Goal: Task Accomplishment & Management: Complete application form

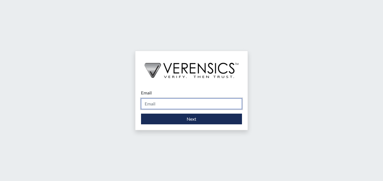
click at [162, 104] on input "Email" at bounding box center [191, 103] width 101 height 11
click at [162, 102] on input "Email" at bounding box center [191, 103] width 101 height 11
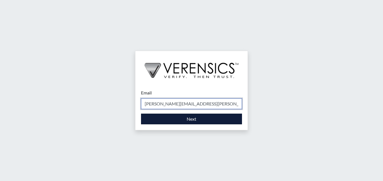
type input "[PERSON_NAME][EMAIL_ADDRESS][PERSON_NAME][DOMAIN_NAME]"
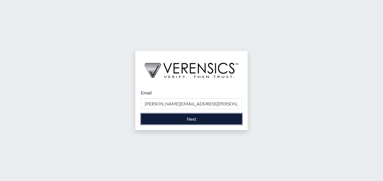
click at [199, 119] on button "Next" at bounding box center [191, 119] width 101 height 11
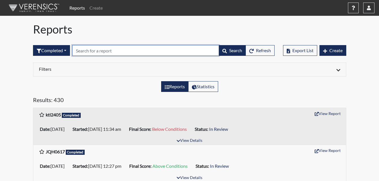
click at [149, 52] on input "text" at bounding box center [145, 50] width 147 height 11
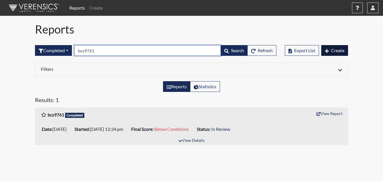
type input "bcs9761"
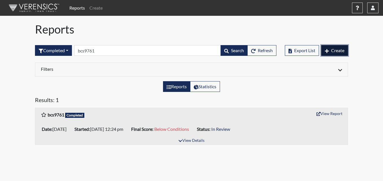
click at [340, 50] on span "Create" at bounding box center [337, 50] width 13 height 5
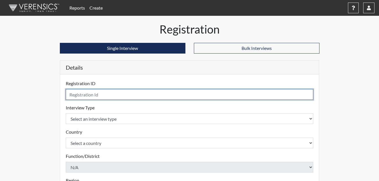
click at [105, 94] on input "text" at bounding box center [190, 94] width 248 height 11
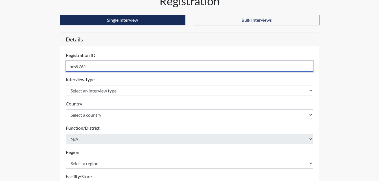
type input "bcs9761"
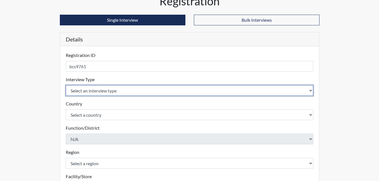
click at [98, 89] on select "Select an interview type Corrections Pre-Employment" at bounding box center [190, 90] width 248 height 11
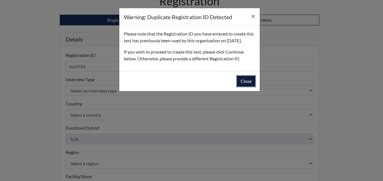
click at [244, 87] on button "Close" at bounding box center [246, 81] width 18 height 11
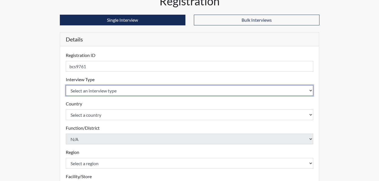
click at [119, 91] on select "Select an interview type Corrections Pre-Employment" at bounding box center [190, 90] width 248 height 11
select select "ff733e93-e1bf-11ea-9c9f-0eff0cf7eb8f"
click at [66, 85] on select "Select an interview type Corrections Pre-Employment" at bounding box center [190, 90] width 248 height 11
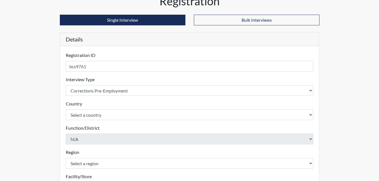
click at [96, 107] on div "Country Select a country [GEOGRAPHIC_DATA] [GEOGRAPHIC_DATA] Please select a co…" at bounding box center [190, 110] width 248 height 20
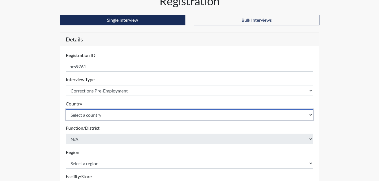
click at [96, 116] on select "Select a country [GEOGRAPHIC_DATA] [GEOGRAPHIC_DATA]" at bounding box center [190, 114] width 248 height 11
select select "united-states-of-[GEOGRAPHIC_DATA]"
click at [66, 109] on select "Select a country [GEOGRAPHIC_DATA] [GEOGRAPHIC_DATA]" at bounding box center [190, 114] width 248 height 11
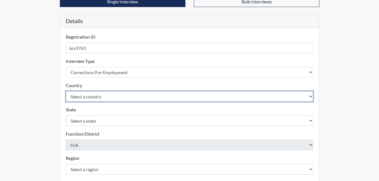
scroll to position [56, 0]
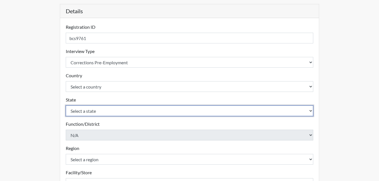
click at [87, 113] on select "Select a state [US_STATE] [US_STATE] [US_STATE] [US_STATE] [US_STATE] [US_STATE…" at bounding box center [190, 110] width 248 height 11
select select "GA"
click at [66, 105] on select "Select a state [US_STATE] [US_STATE] [US_STATE] [US_STATE] [US_STATE] [US_STATE…" at bounding box center [190, 110] width 248 height 11
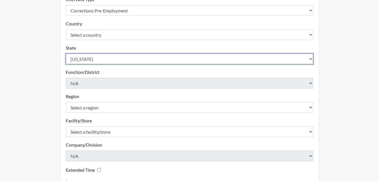
scroll to position [113, 0]
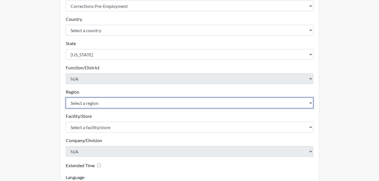
click at [81, 104] on select "Select a region [GEOGRAPHIC_DATA]" at bounding box center [190, 103] width 248 height 11
select select "51976826-f18e-4b67-8d3b-b0a0fa2f97ff"
click at [66, 98] on select "Select a region [GEOGRAPHIC_DATA]" at bounding box center [190, 103] width 248 height 11
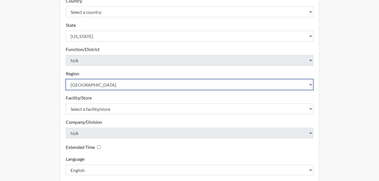
scroll to position [141, 0]
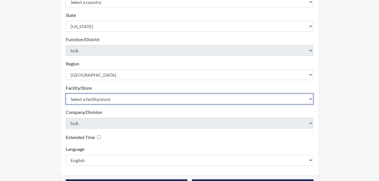
click at [91, 101] on select "Select a facility/store Macon SP" at bounding box center [190, 99] width 248 height 11
select select "6a4a1724-866d-454b-9e25-ee7249c0c1ec"
click at [66, 94] on select "Select a facility/store Macon SP" at bounding box center [190, 99] width 248 height 11
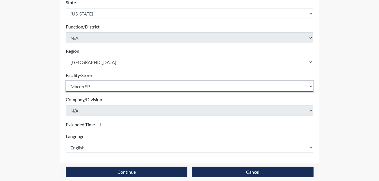
scroll to position [160, 0]
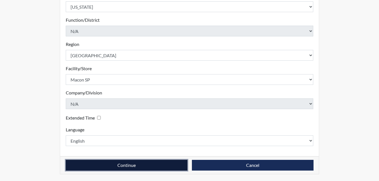
click at [146, 169] on button "Continue" at bounding box center [127, 165] width 122 height 11
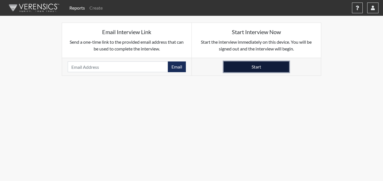
drag, startPoint x: 252, startPoint y: 65, endPoint x: 252, endPoint y: 68, distance: 3.4
click at [252, 68] on button "Start" at bounding box center [256, 66] width 65 height 11
